Goal: Find specific page/section

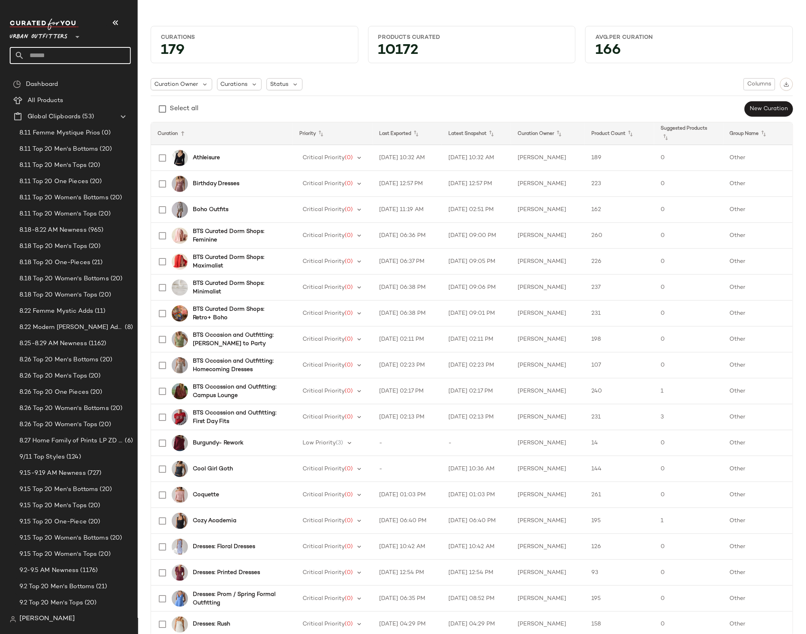
click at [79, 51] on input "text" at bounding box center [77, 55] width 106 height 17
type input "*****"
click at [44, 75] on span "Licensed Groups:" at bounding box center [39, 79] width 47 height 9
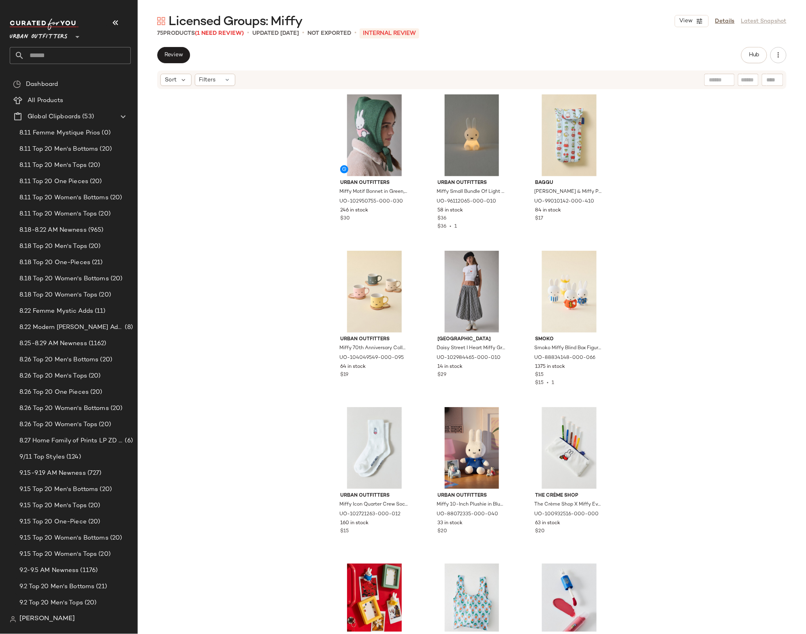
click at [264, 18] on span "Licensed Groups: Miffy" at bounding box center [235, 22] width 134 height 16
